Goal: Task Accomplishment & Management: Manage account settings

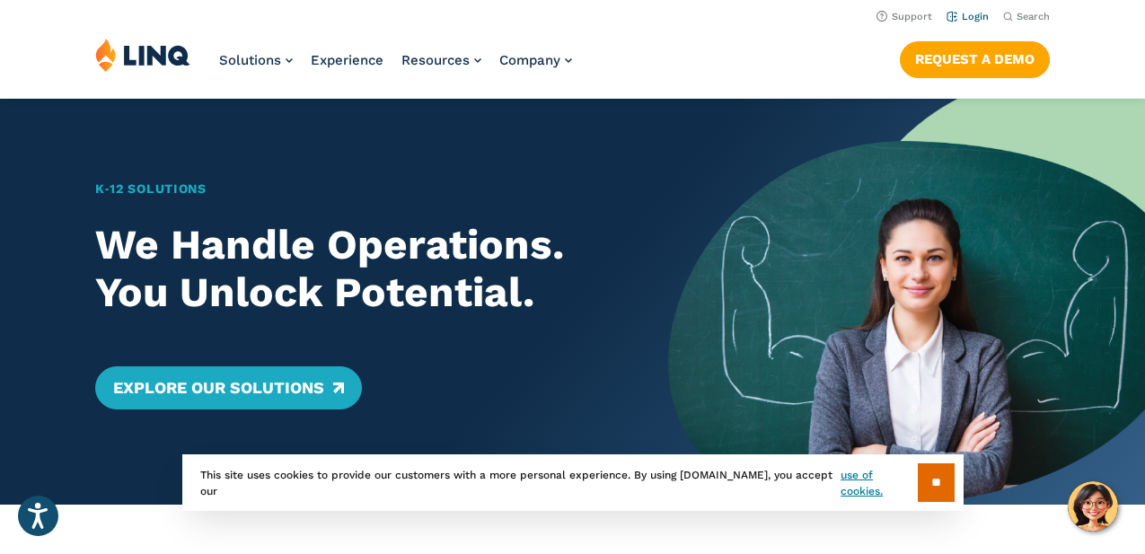
click at [971, 13] on link "Login" at bounding box center [968, 17] width 42 height 12
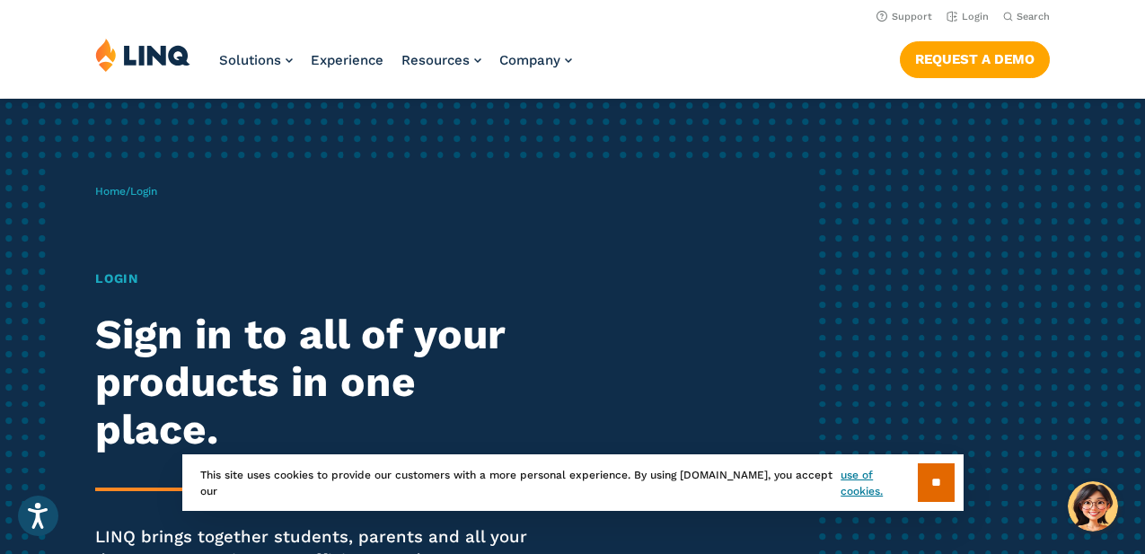
click at [402, 200] on div "Home / Login Login Sign in to all of your products in one place. LINQ brings to…" at bounding box center [453, 415] width 716 height 507
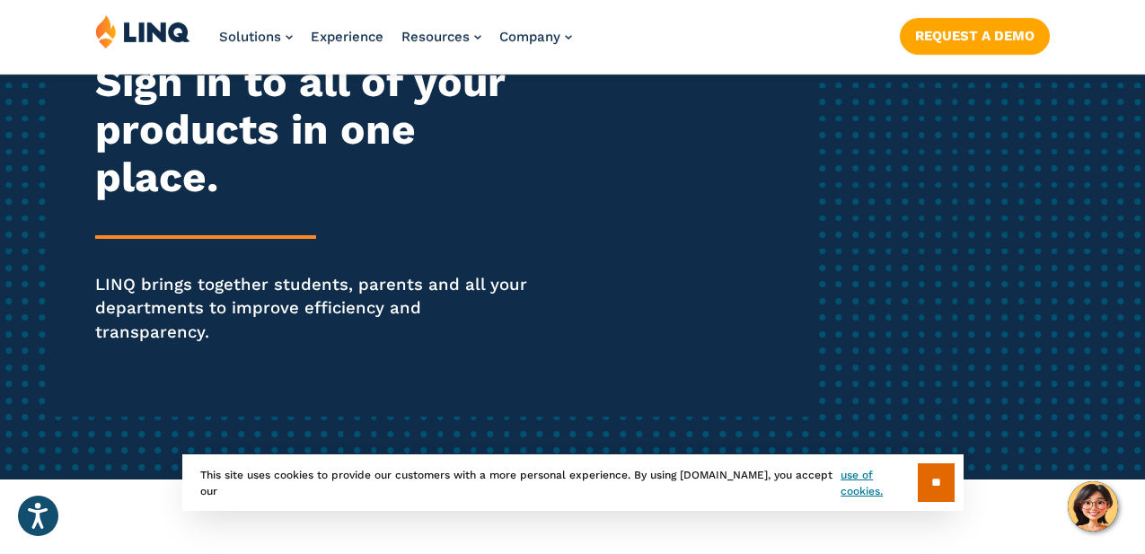
scroll to position [514, 0]
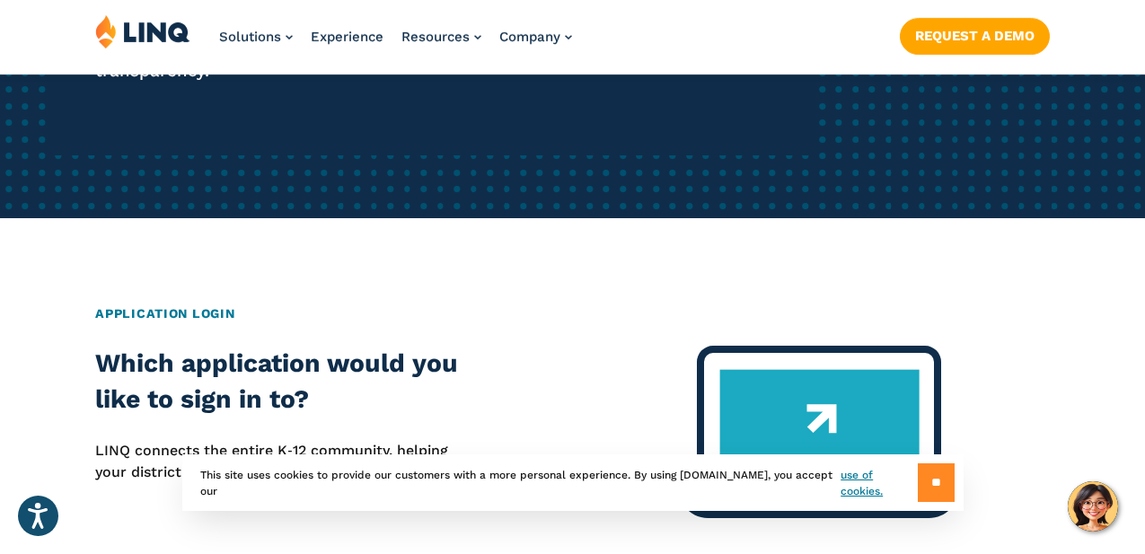
click at [948, 483] on input "**" at bounding box center [936, 482] width 37 height 39
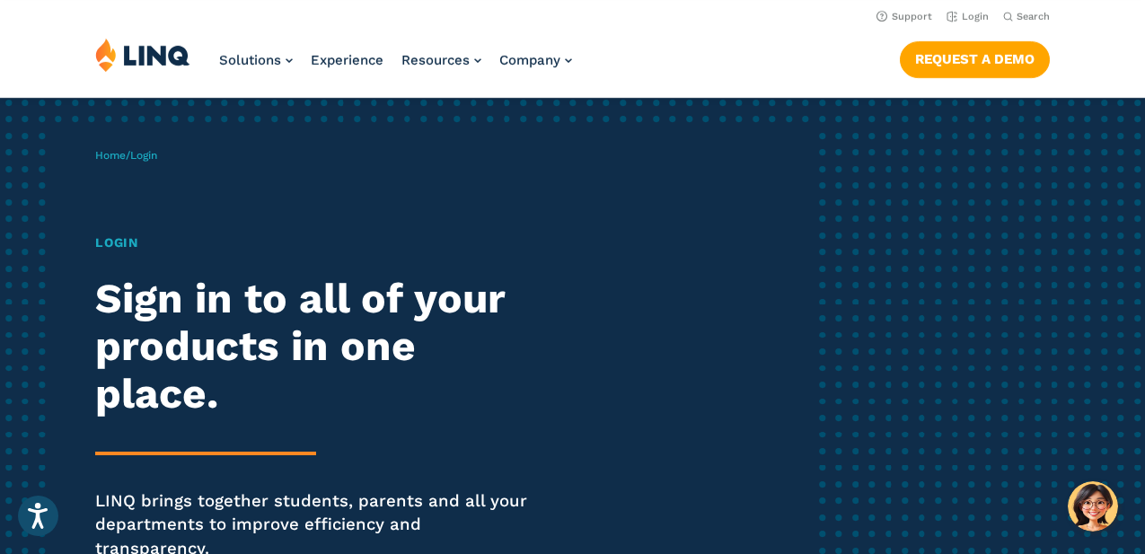
scroll to position [0, 0]
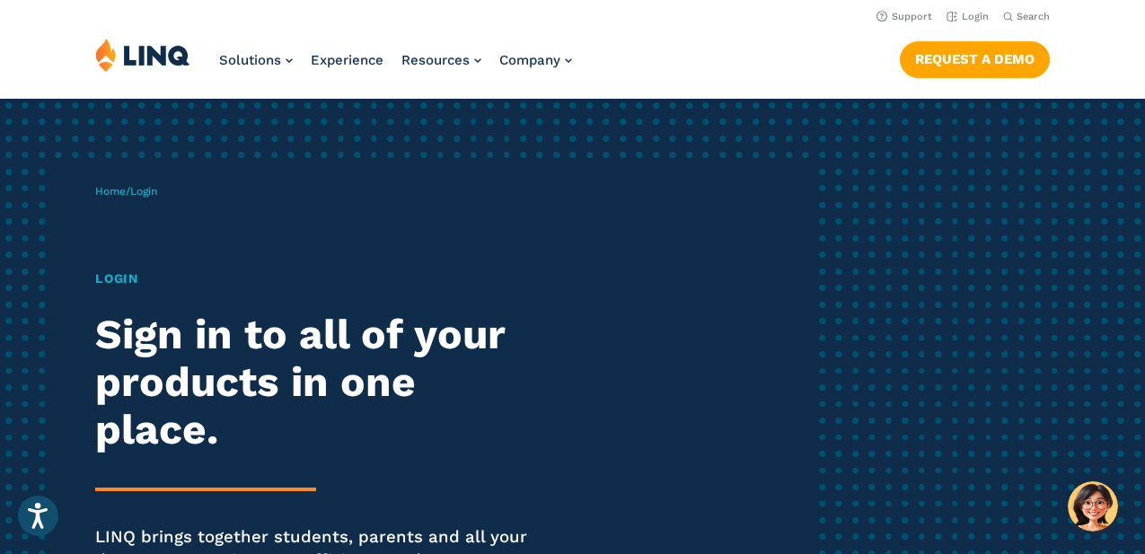
click at [117, 277] on h1 "Login" at bounding box center [315, 278] width 441 height 19
click at [128, 313] on h2 "Sign in to all of your products in one place." at bounding box center [315, 382] width 441 height 143
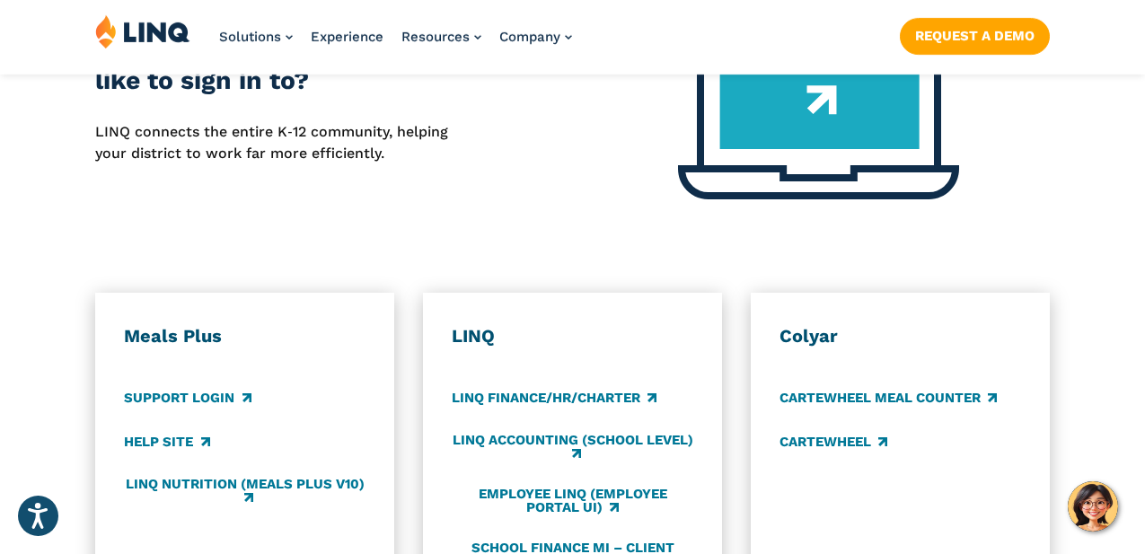
scroll to position [845, 0]
